Goal: Task Accomplishment & Management: Manage account settings

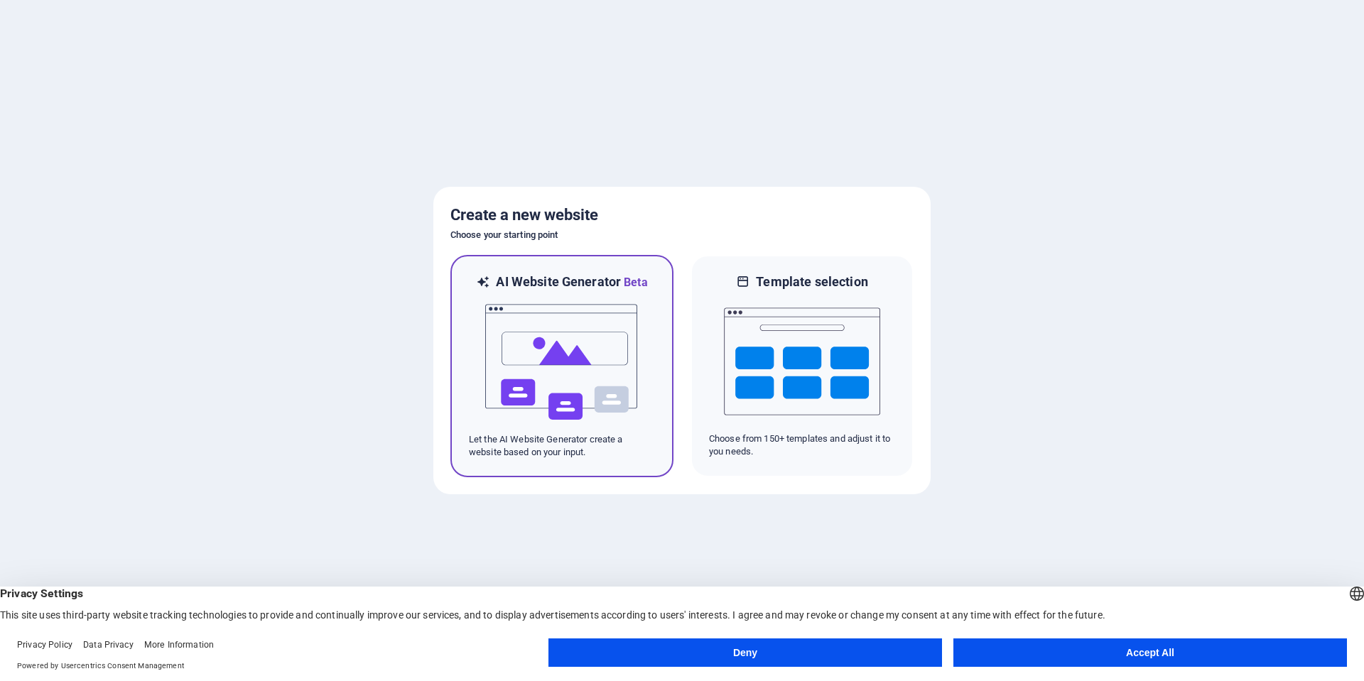
click at [594, 370] on img at bounding box center [562, 362] width 156 height 142
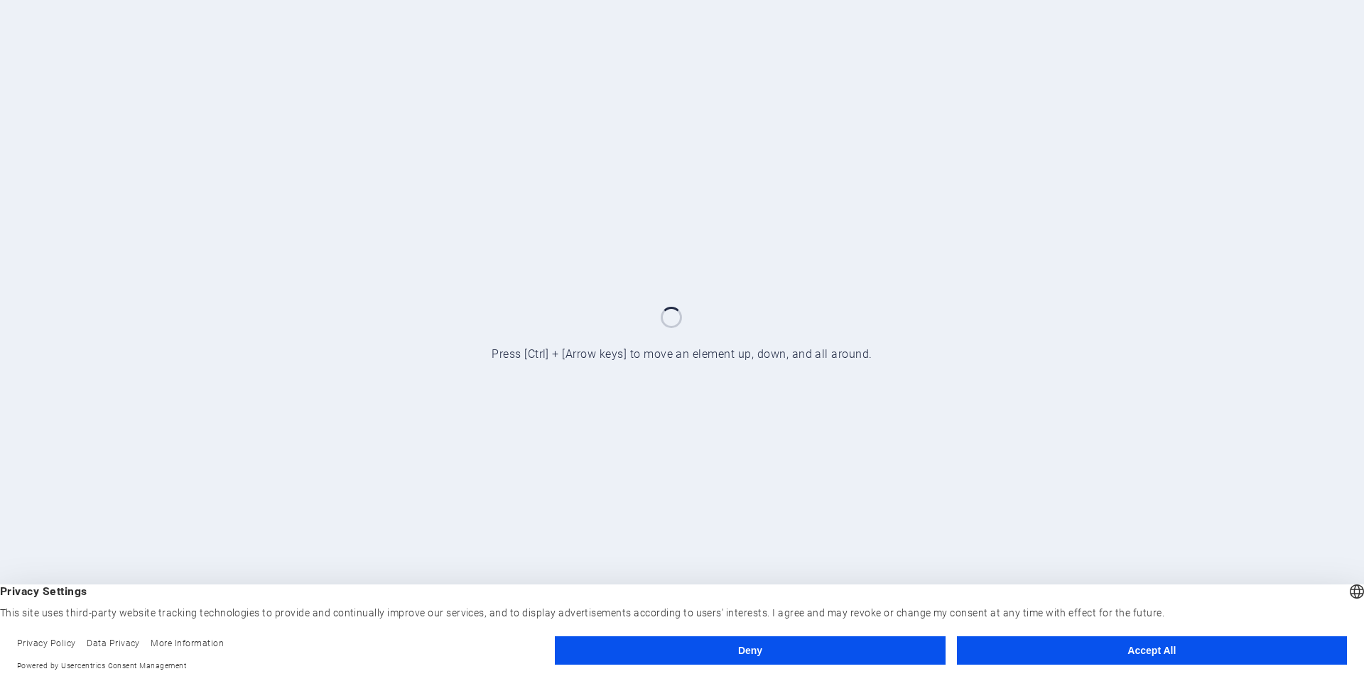
click at [1165, 649] on button "Accept All" at bounding box center [1152, 651] width 390 height 28
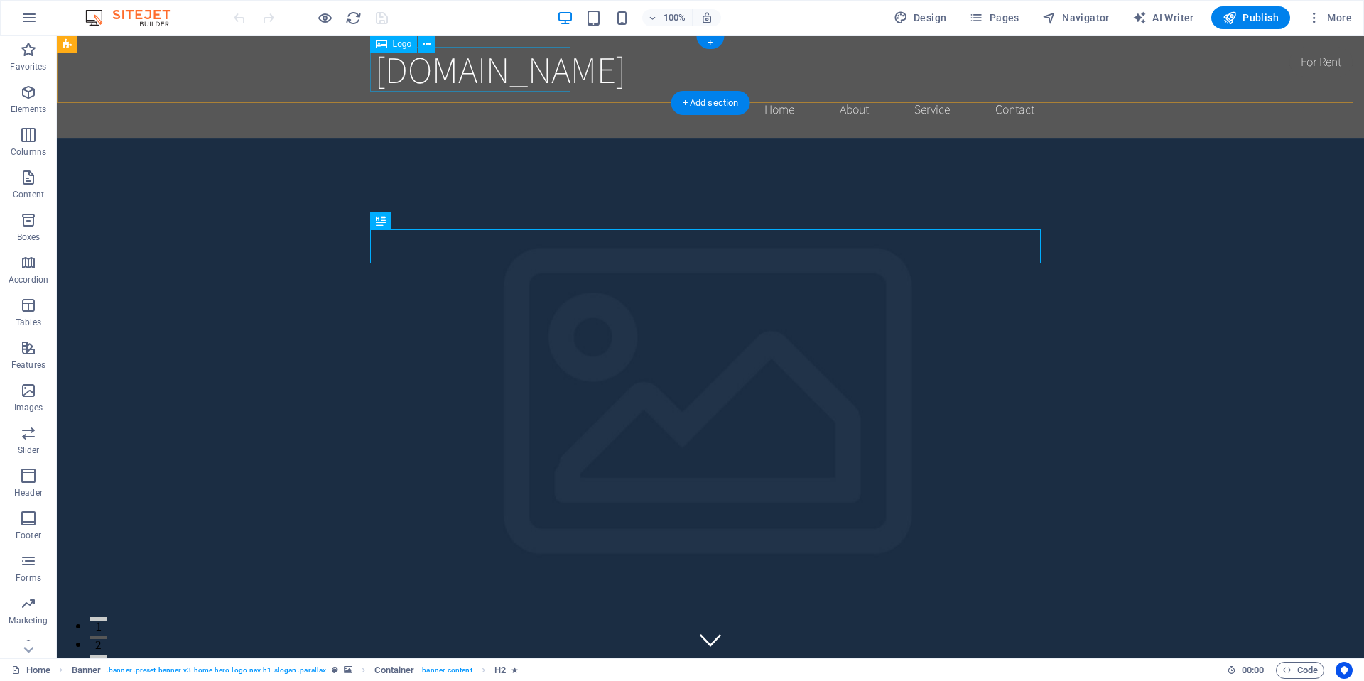
click at [472, 66] on div "[DOMAIN_NAME]" at bounding box center [710, 69] width 671 height 45
click at [453, 68] on div "[DOMAIN_NAME]" at bounding box center [710, 69] width 671 height 45
